Goal: Navigation & Orientation: Find specific page/section

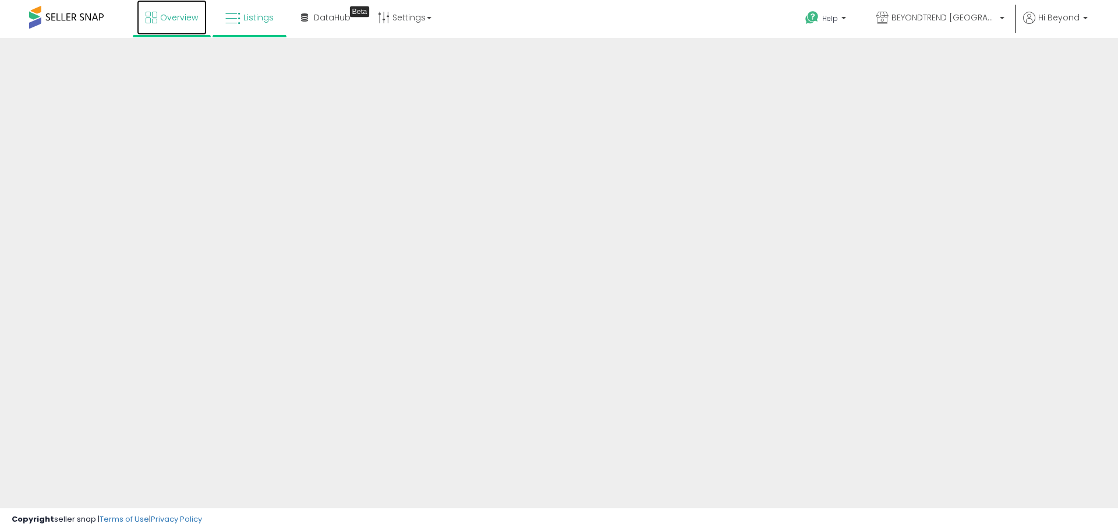
click at [161, 20] on span "Overview" at bounding box center [179, 18] width 38 height 12
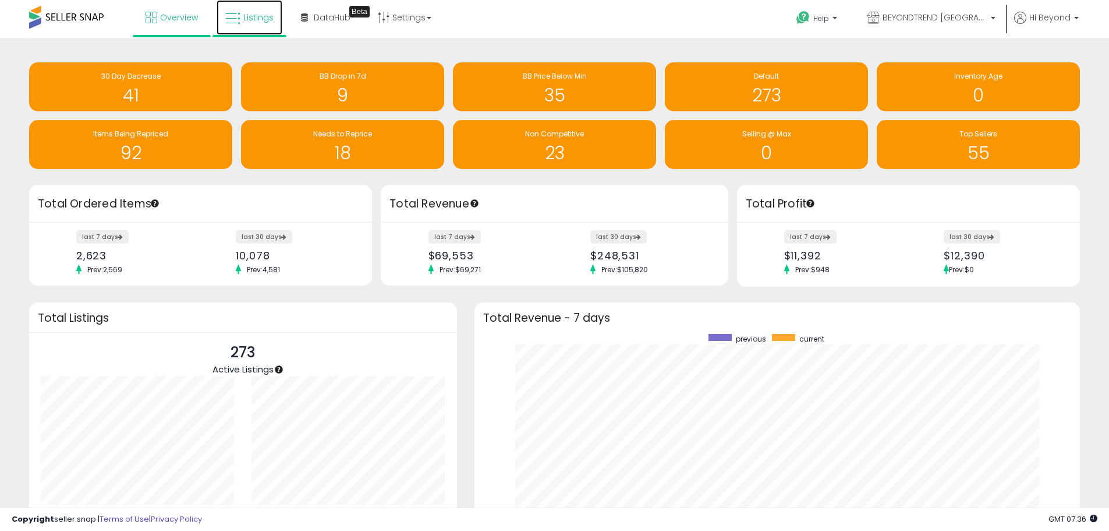
click at [243, 15] on span "Listings" at bounding box center [258, 18] width 30 height 12
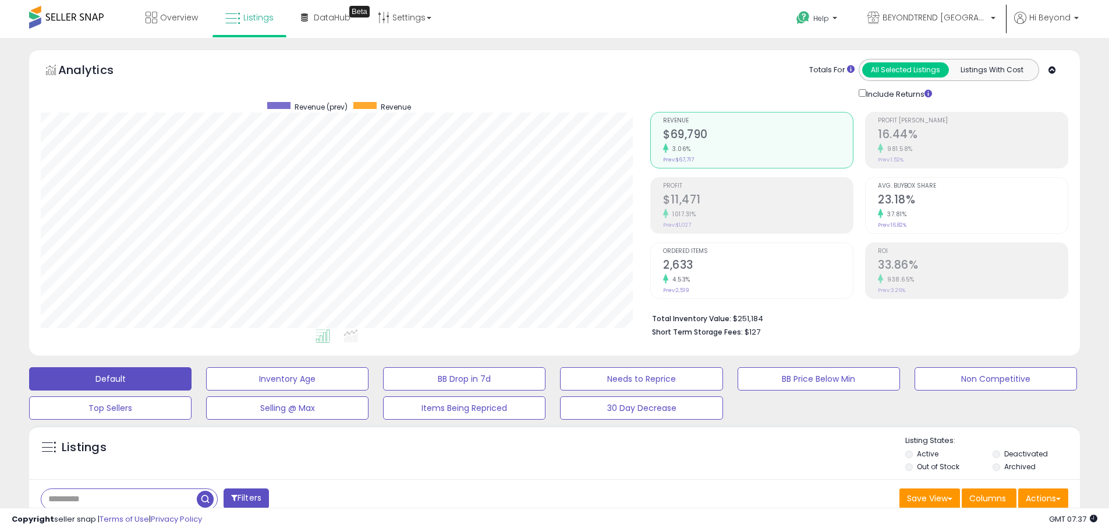
scroll to position [239, 610]
